Goal: Transaction & Acquisition: Register for event/course

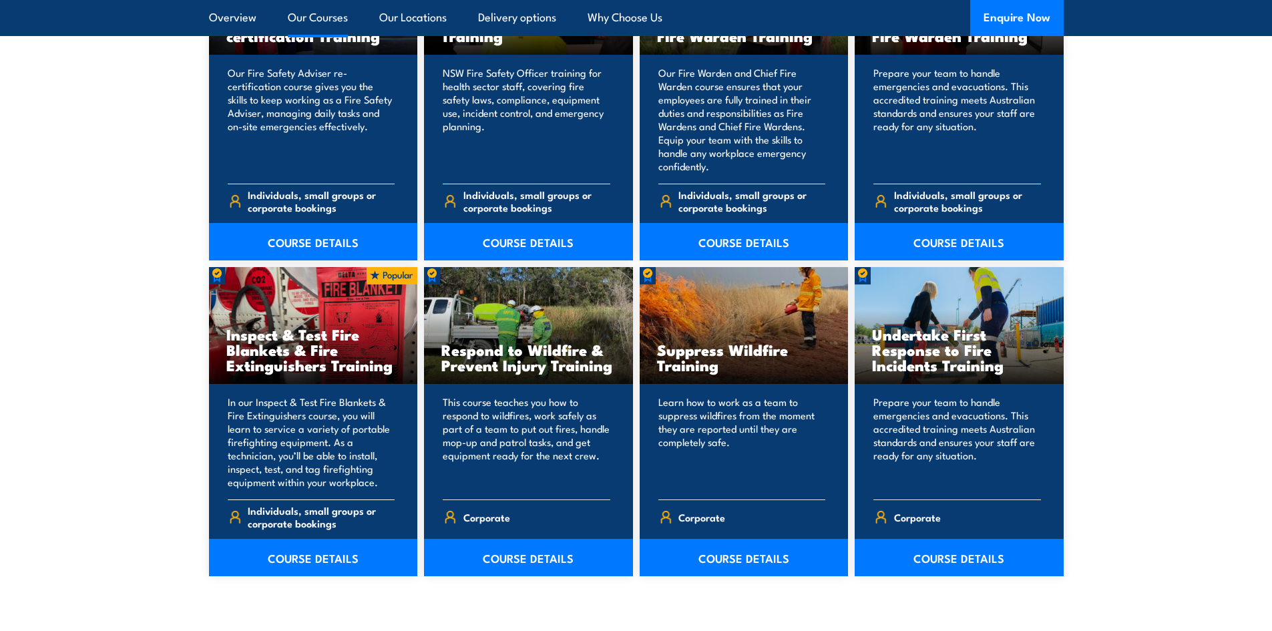
scroll to position [1886, 0]
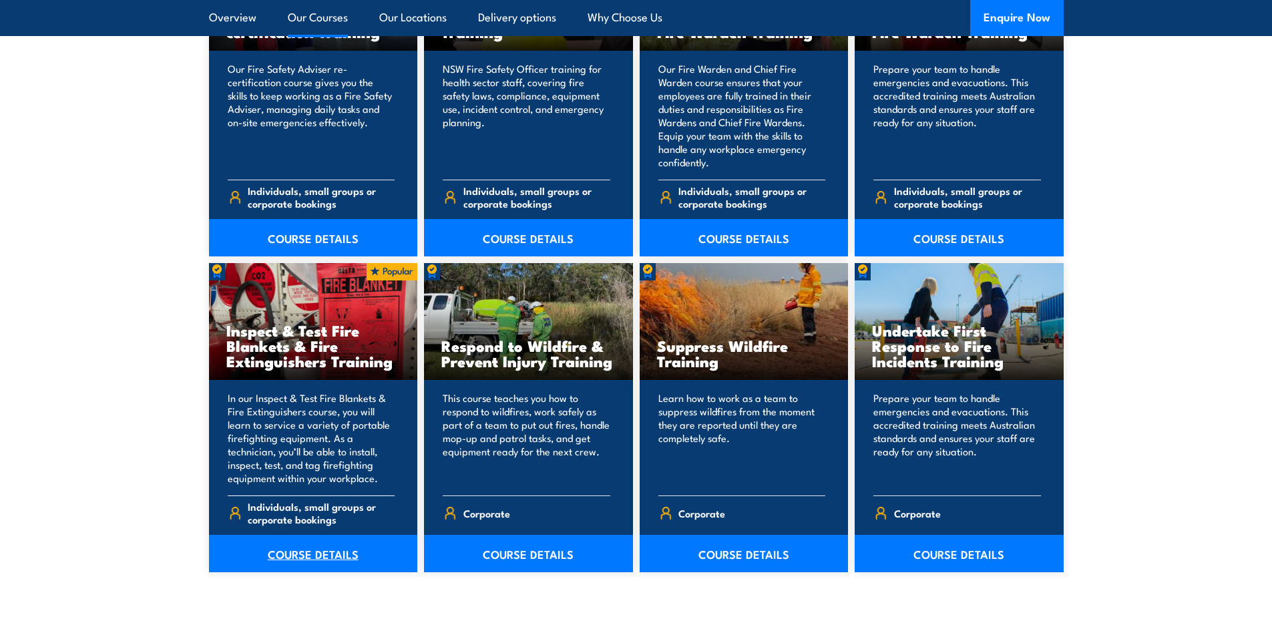
click at [322, 555] on link "COURSE DETAILS" at bounding box center [313, 553] width 209 height 37
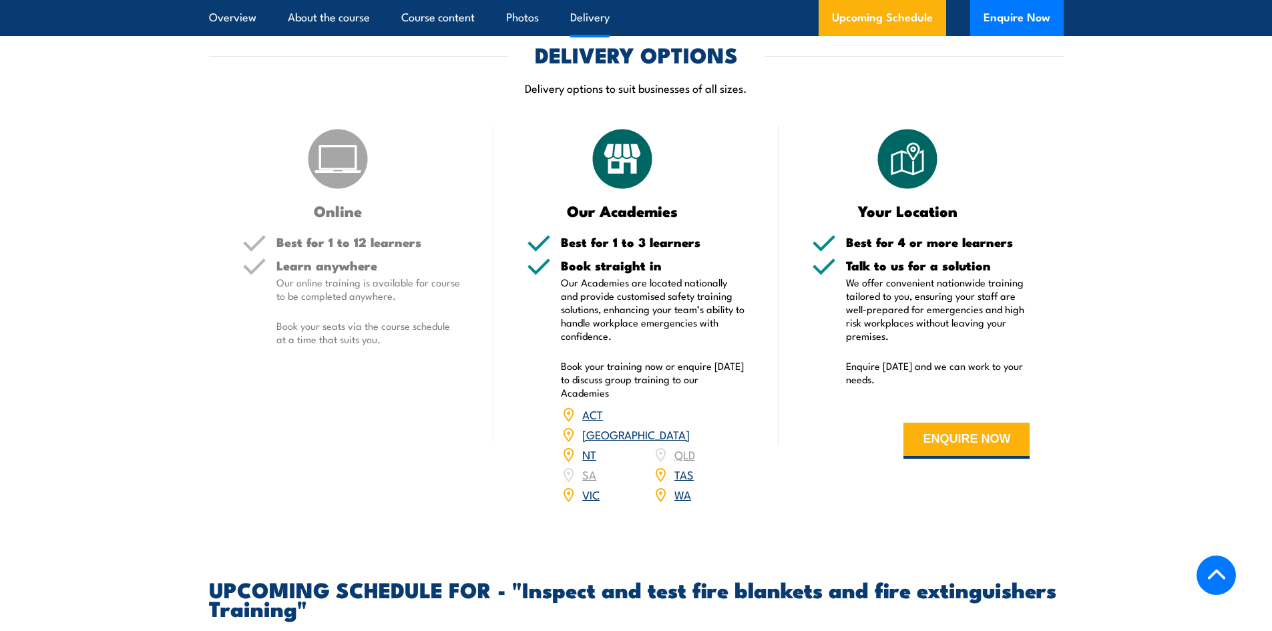
scroll to position [1869, 0]
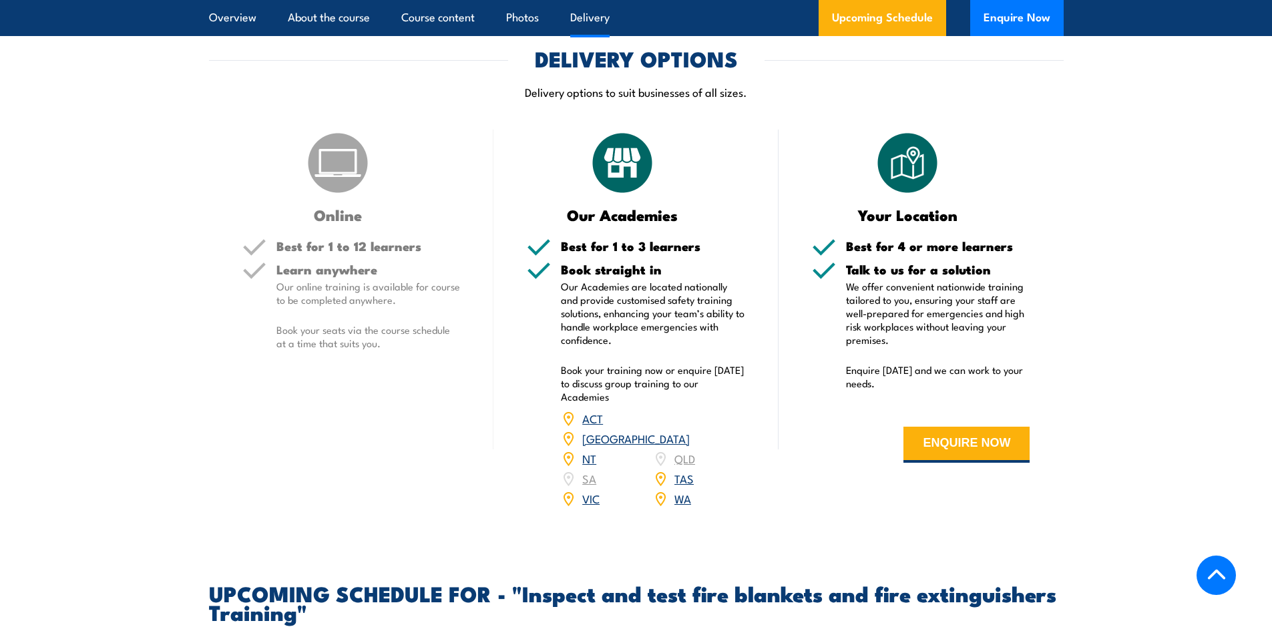
click at [686, 446] on link "NSW" at bounding box center [635, 438] width 107 height 16
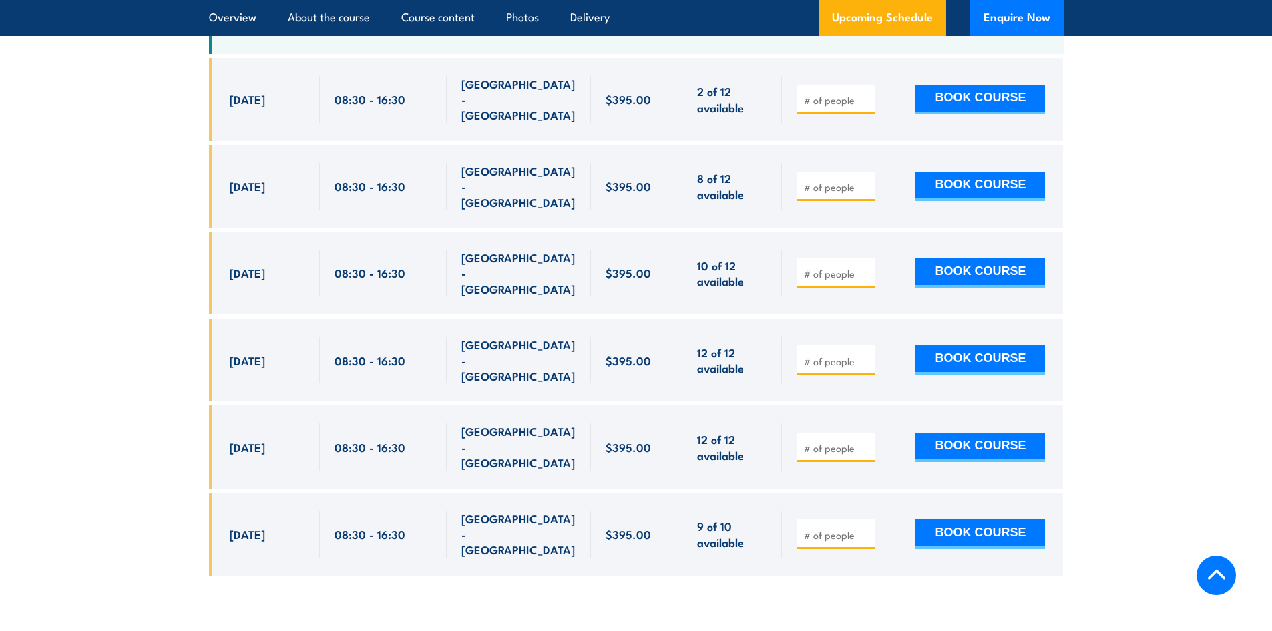
scroll to position [2613, 0]
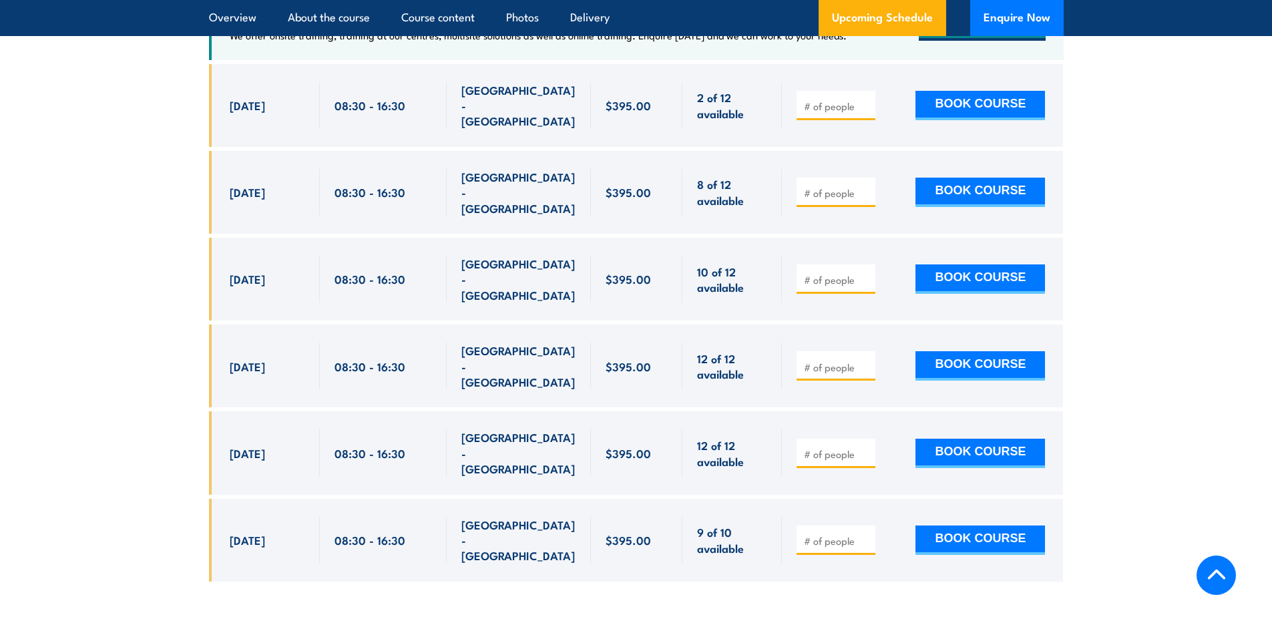
click at [250, 445] on span "[DATE]" at bounding box center [247, 452] width 35 height 15
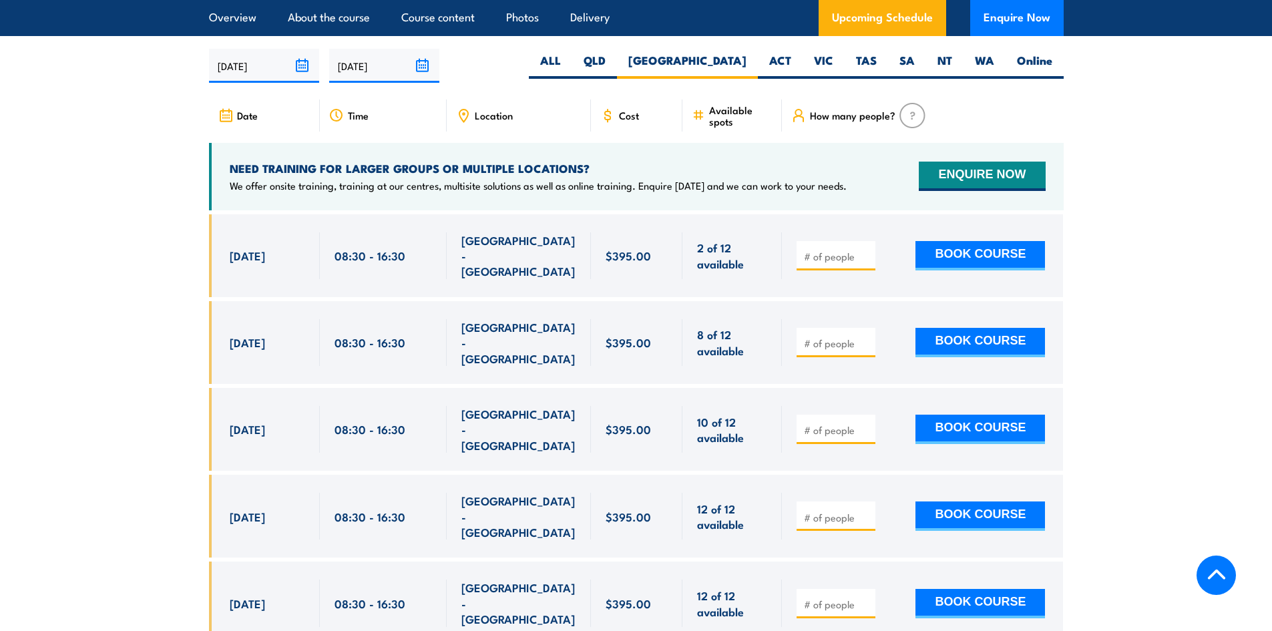
scroll to position [2446, 0]
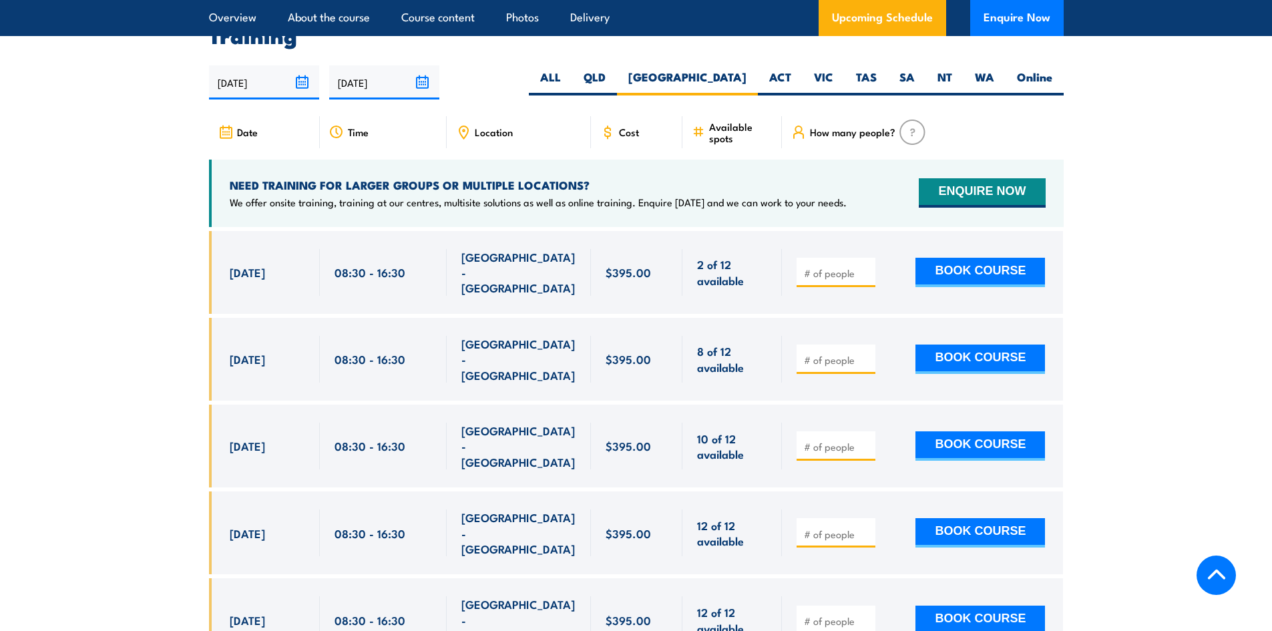
click at [148, 174] on section "UPCOMING SCHEDULE FOR - "Inspect and test fire blankets and fire extinguishers …" at bounding box center [636, 388] width 1272 height 762
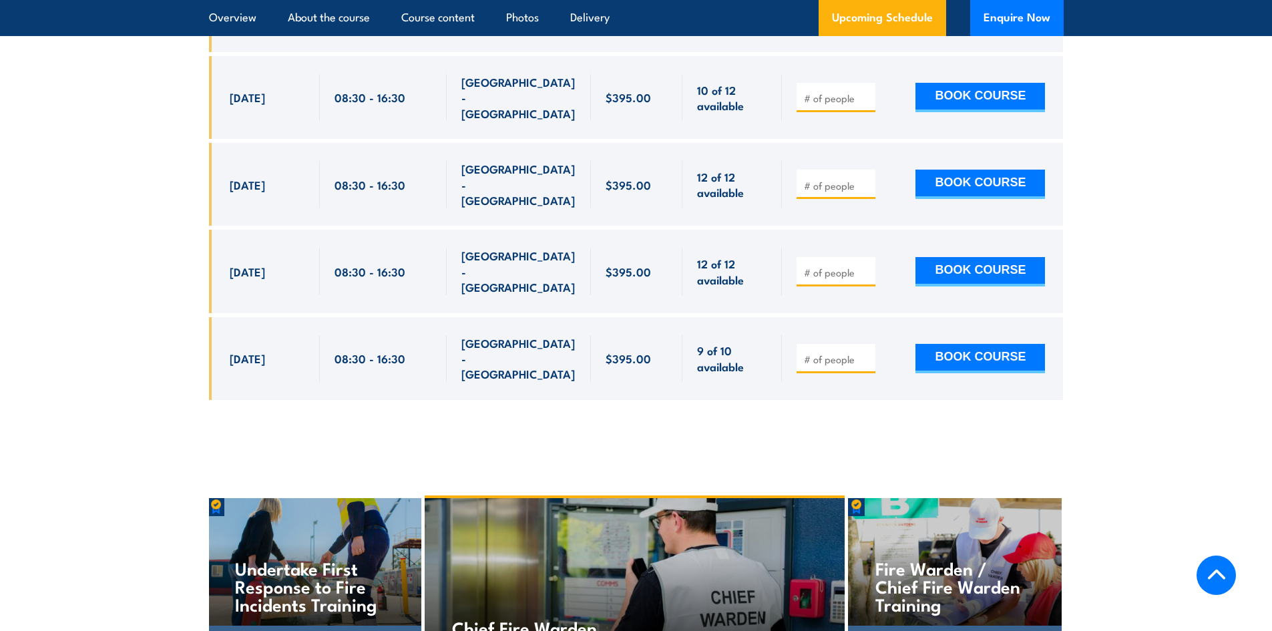
scroll to position [2796, 0]
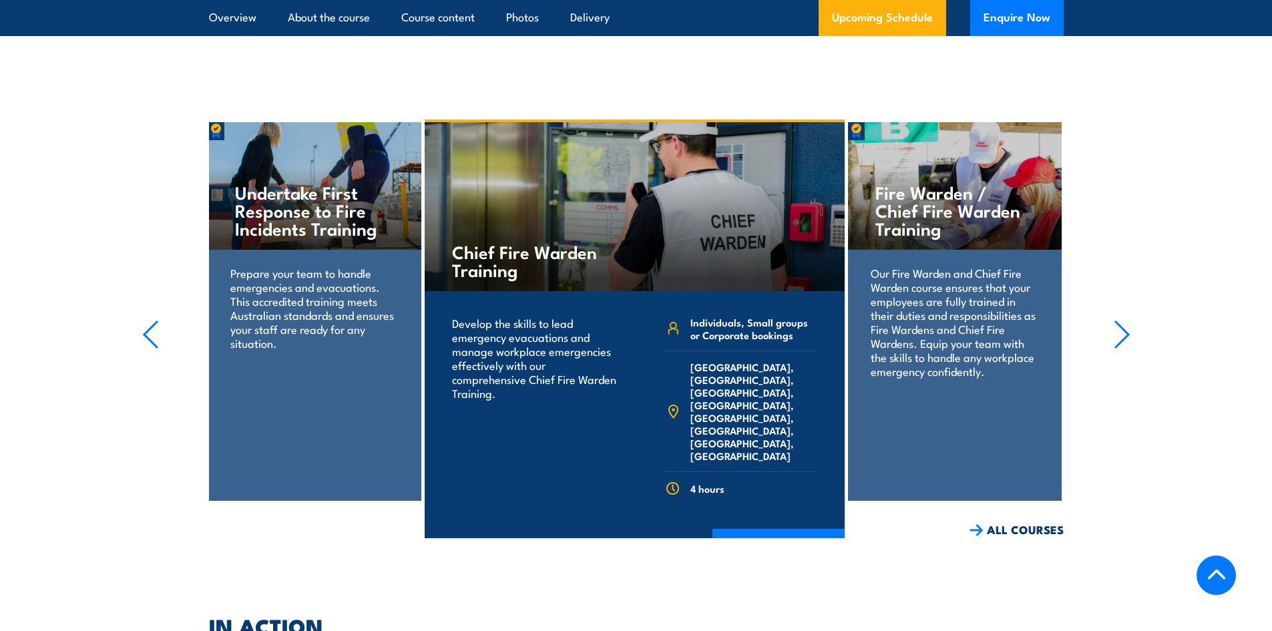
scroll to position [3163, 0]
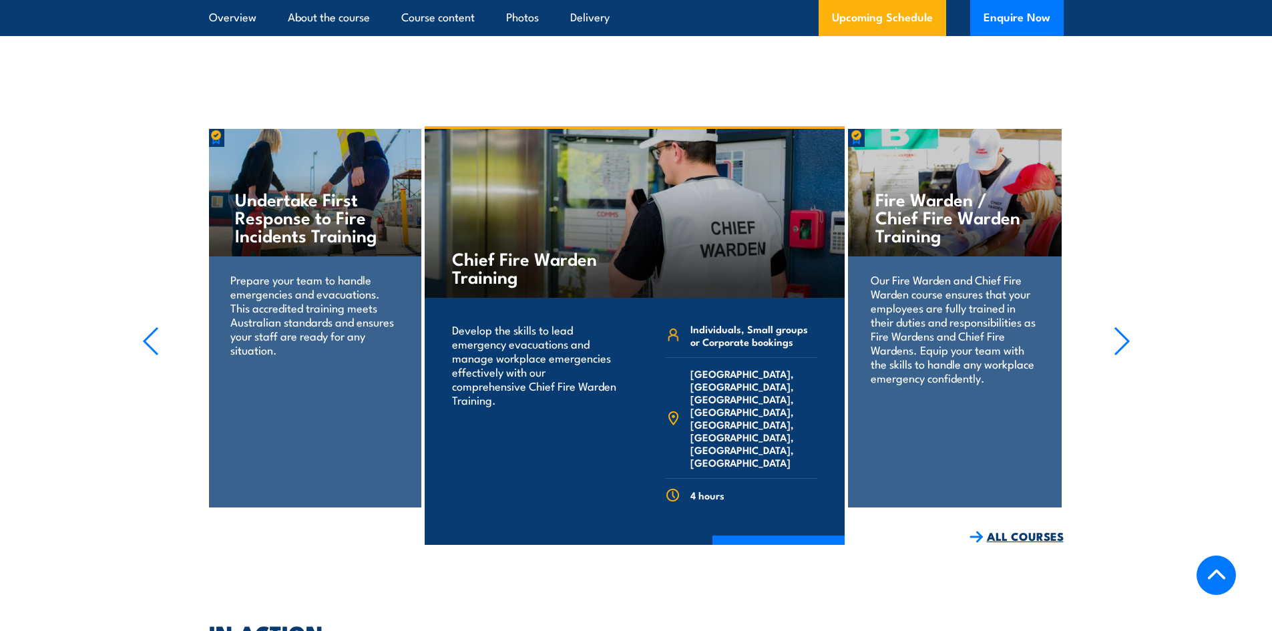
click at [1036, 529] on link "ALL COURSES" at bounding box center [1016, 536] width 94 height 15
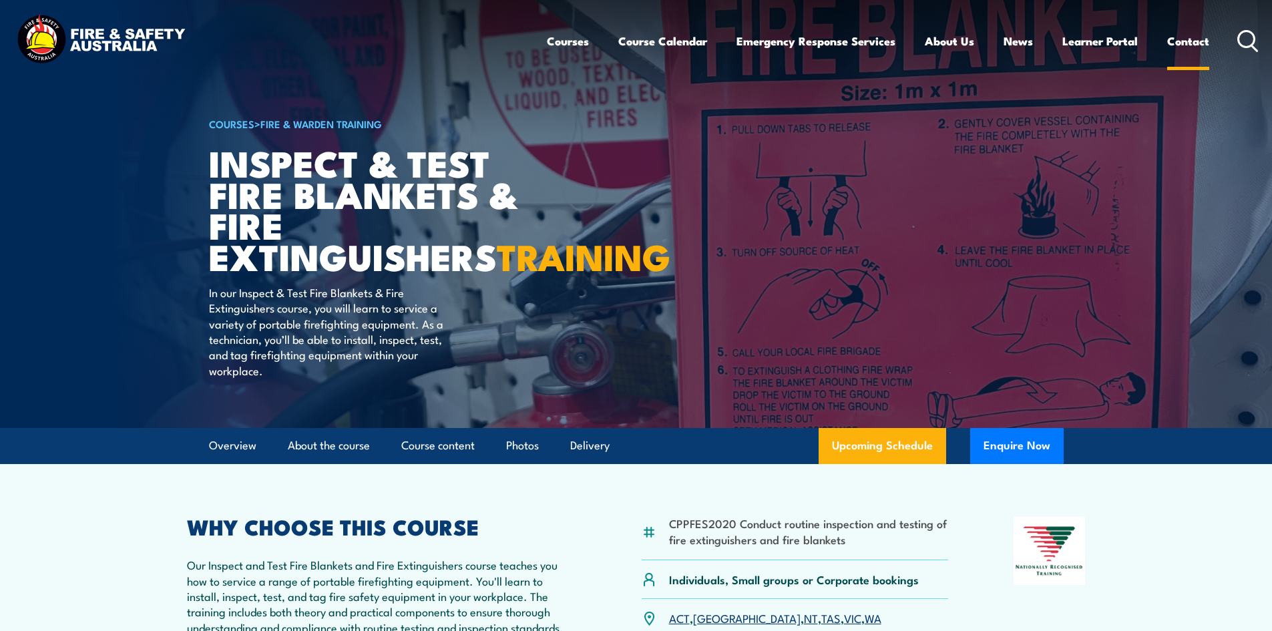
click at [1194, 43] on link "Contact" at bounding box center [1188, 40] width 42 height 35
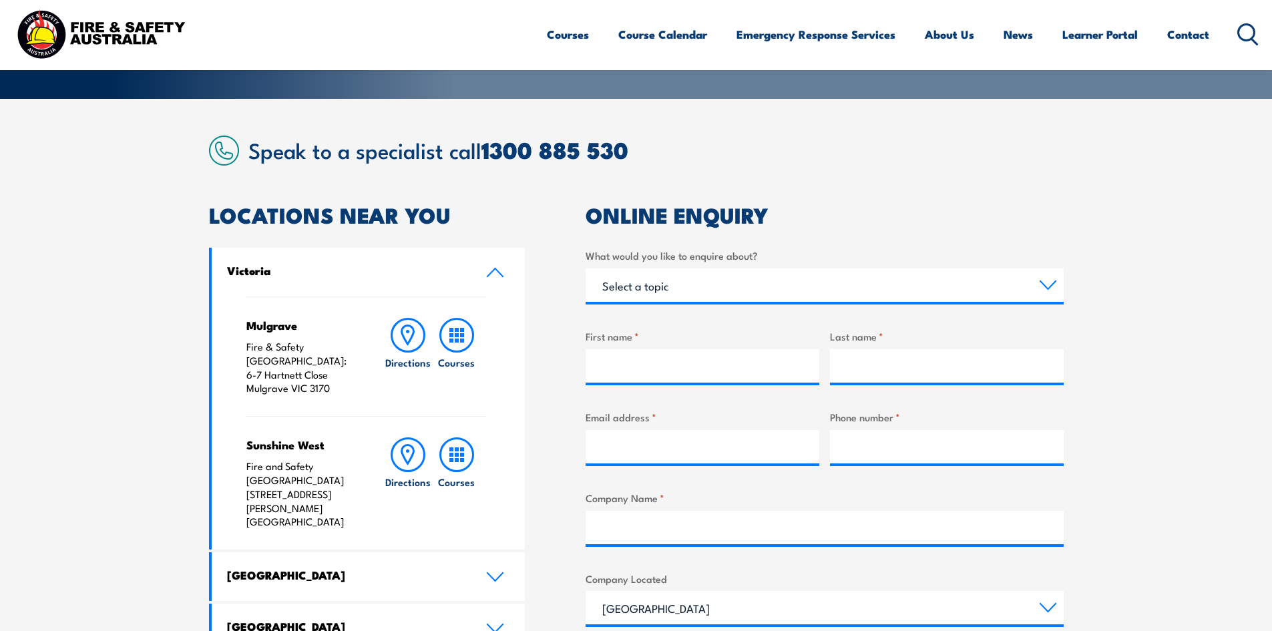
scroll to position [567, 0]
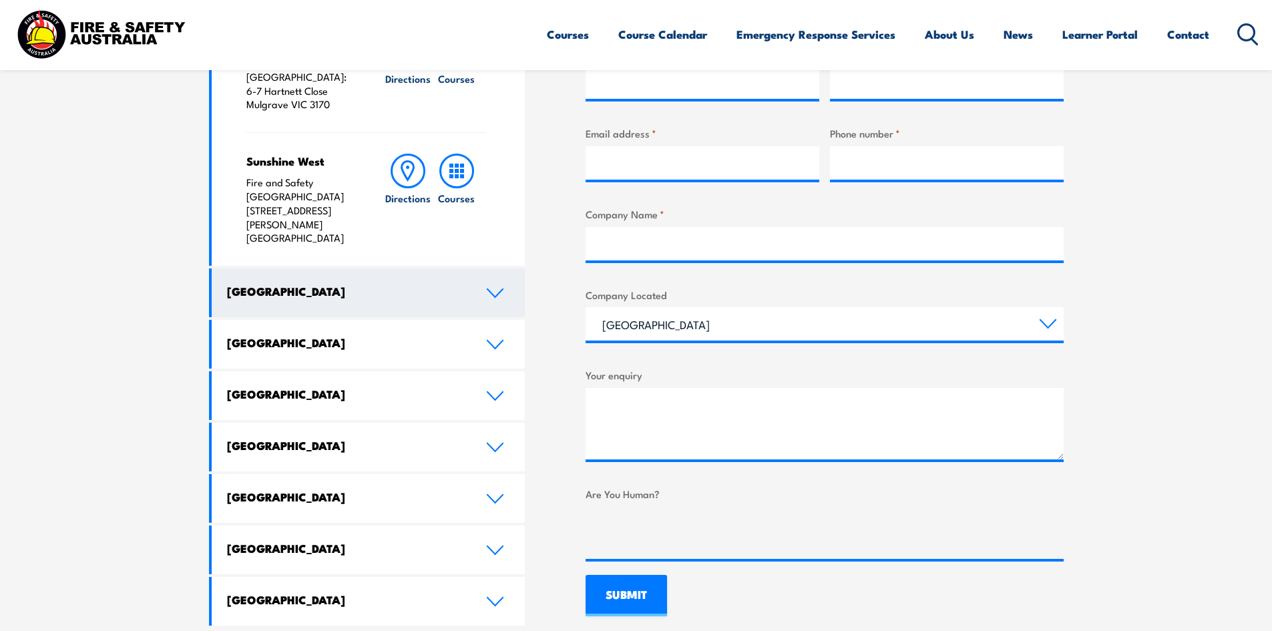
click at [495, 288] on icon at bounding box center [495, 293] width 18 height 11
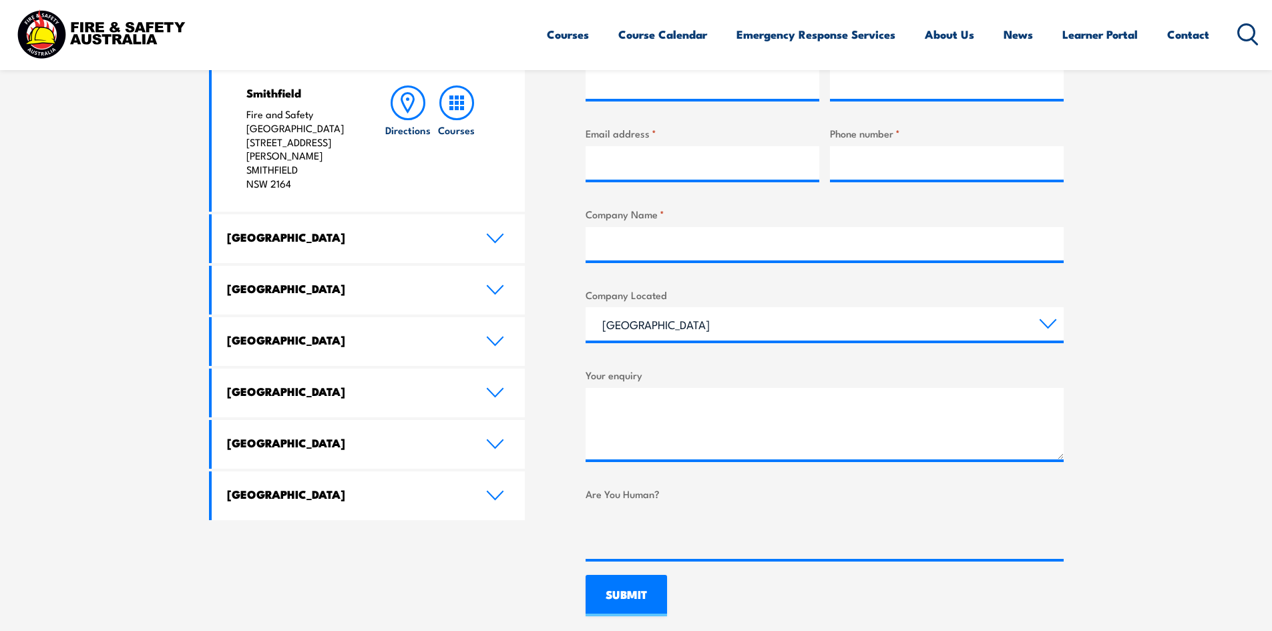
drag, startPoint x: 300, startPoint y: 168, endPoint x: 239, endPoint y: 113, distance: 81.8
click at [239, 113] on div "Smithfield Fire and Safety Australia [STREET_ADDRESS][PERSON_NAME] Directions C…" at bounding box center [369, 138] width 314 height 148
copy p "Fire and Safety Australia [STREET_ADDRESS][PERSON_NAME]"
